Goal: Task Accomplishment & Management: Manage account settings

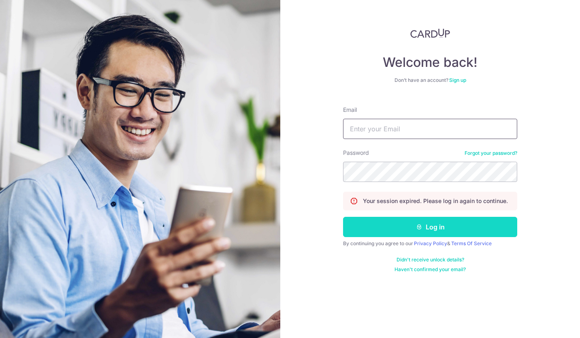
type input "[EMAIL_ADDRESS][DOMAIN_NAME]"
click at [405, 229] on button "Log in" at bounding box center [430, 227] width 174 height 20
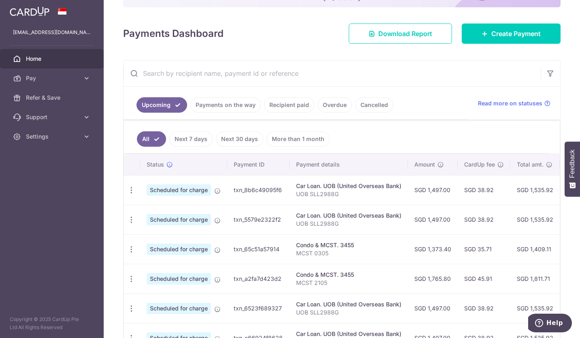
scroll to position [98, 0]
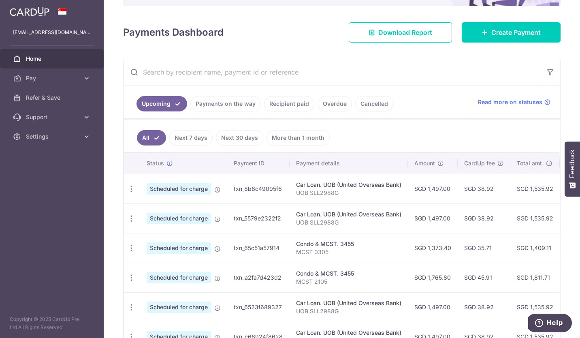
click at [194, 140] on link "Next 7 days" at bounding box center [190, 137] width 43 height 15
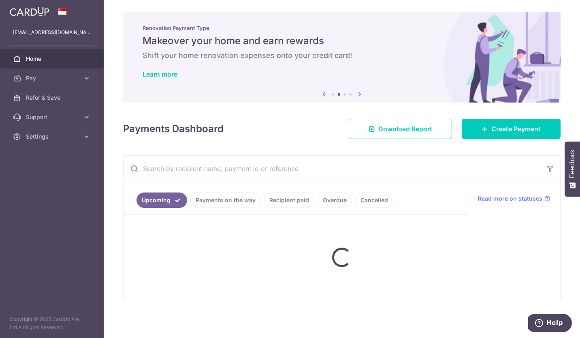
scroll to position [62, 0]
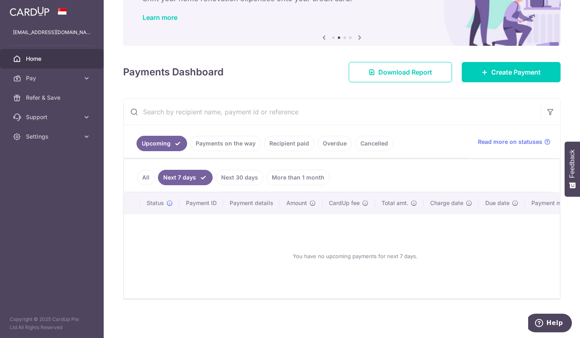
click at [247, 177] on link "Next 30 days" at bounding box center [239, 177] width 47 height 15
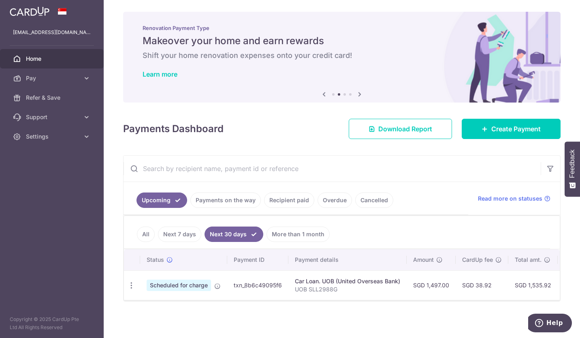
scroll to position [7, 0]
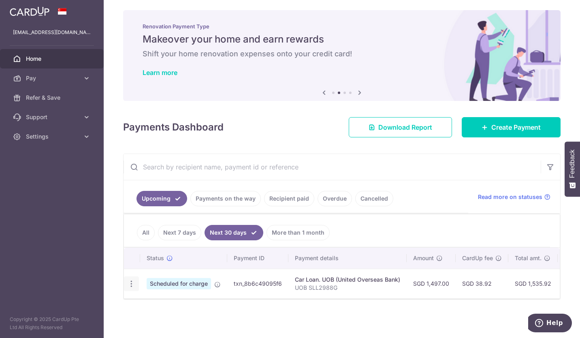
click at [130, 282] on icon "button" at bounding box center [131, 284] width 9 height 9
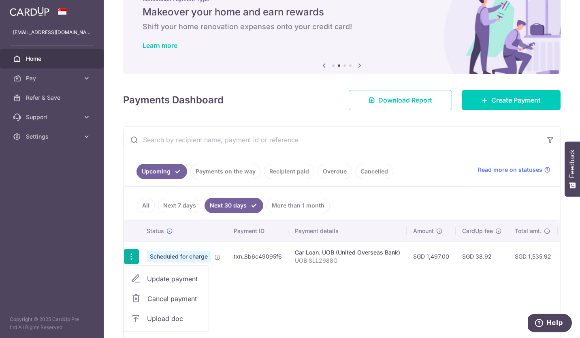
scroll to position [73, 0]
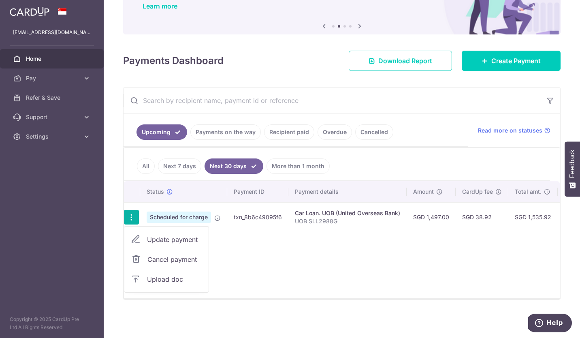
click at [188, 235] on span "Update payment" at bounding box center [174, 240] width 55 height 10
radio input "true"
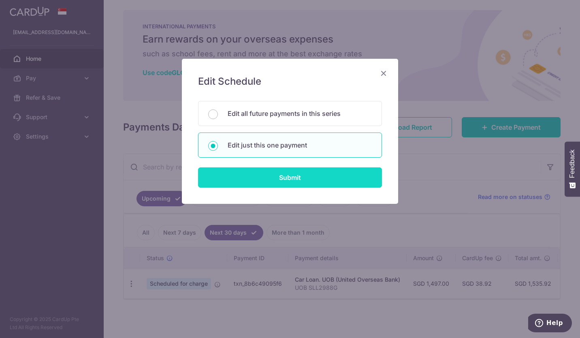
click at [309, 177] on input "Submit" at bounding box center [290, 177] width 184 height 20
radio input "true"
type input "1,497.00"
type input "16/10/2025"
type input "UOB SLL2988G"
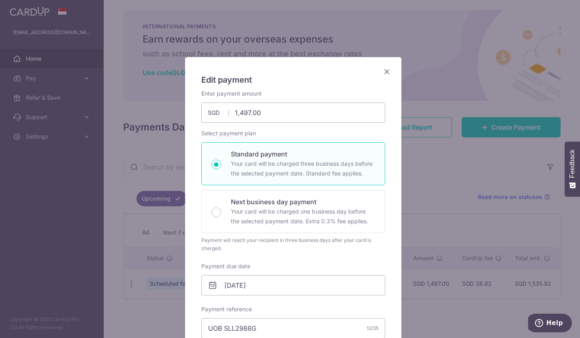
scroll to position [0, 0]
click at [384, 73] on icon "Close" at bounding box center [387, 73] width 10 height 10
